Goal: Obtain resource: Download file/media

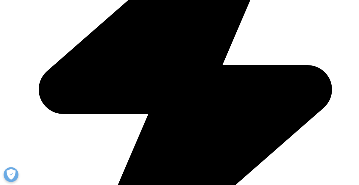
scroll to position [267, 0]
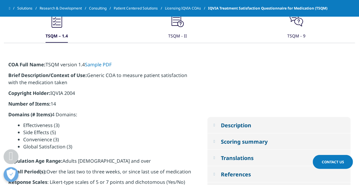
drag, startPoint x: 104, startPoint y: 55, endPoint x: 192, endPoint y: 57, distance: 87.5
click at [104, 61] on link "Sample PDF" at bounding box center [98, 64] width 27 height 7
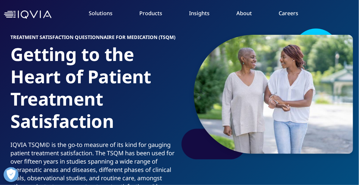
scroll to position [0, 0]
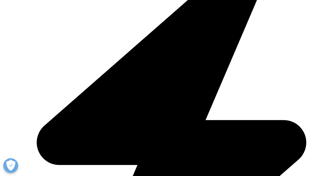
scroll to position [178, 0]
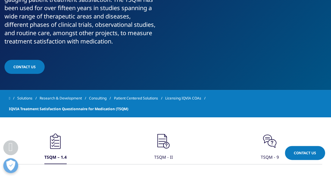
click at [56, 137] on icon at bounding box center [55, 135] width 5 height 4
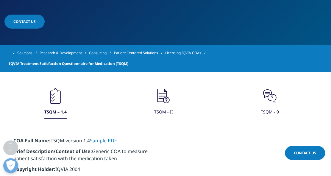
scroll to position [238, 0]
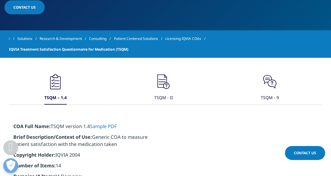
click at [269, 104] on div "TSQM - 9" at bounding box center [269, 98] width 18 height 13
click at [269, 104] on div "TSQM - 9" at bounding box center [270, 98] width 18 height 13
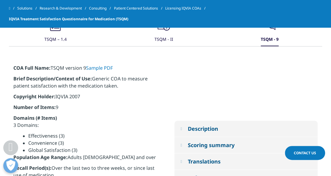
scroll to position [267, 0]
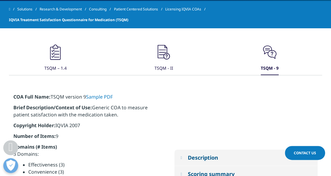
click at [268, 75] on div "TSQM - 9" at bounding box center [270, 68] width 18 height 13
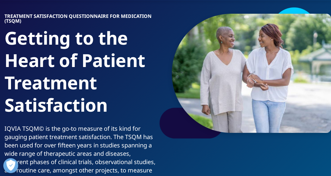
scroll to position [39, 0]
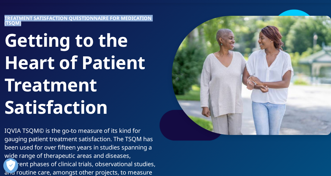
drag, startPoint x: 25, startPoint y: 23, endPoint x: 5, endPoint y: 18, distance: 20.7
click at [5, 18] on h6 "Treatment Satisfaction Questionnaire for Medication (TSQM)" at bounding box center [79, 22] width 151 height 13
copy h6 "Treatment Satisfaction Questionnaire for Medication (TSQM)"
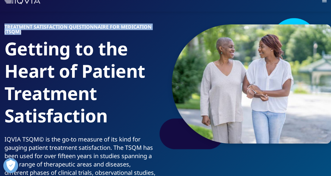
scroll to position [0, 0]
